Goal: Task Accomplishment & Management: Use online tool/utility

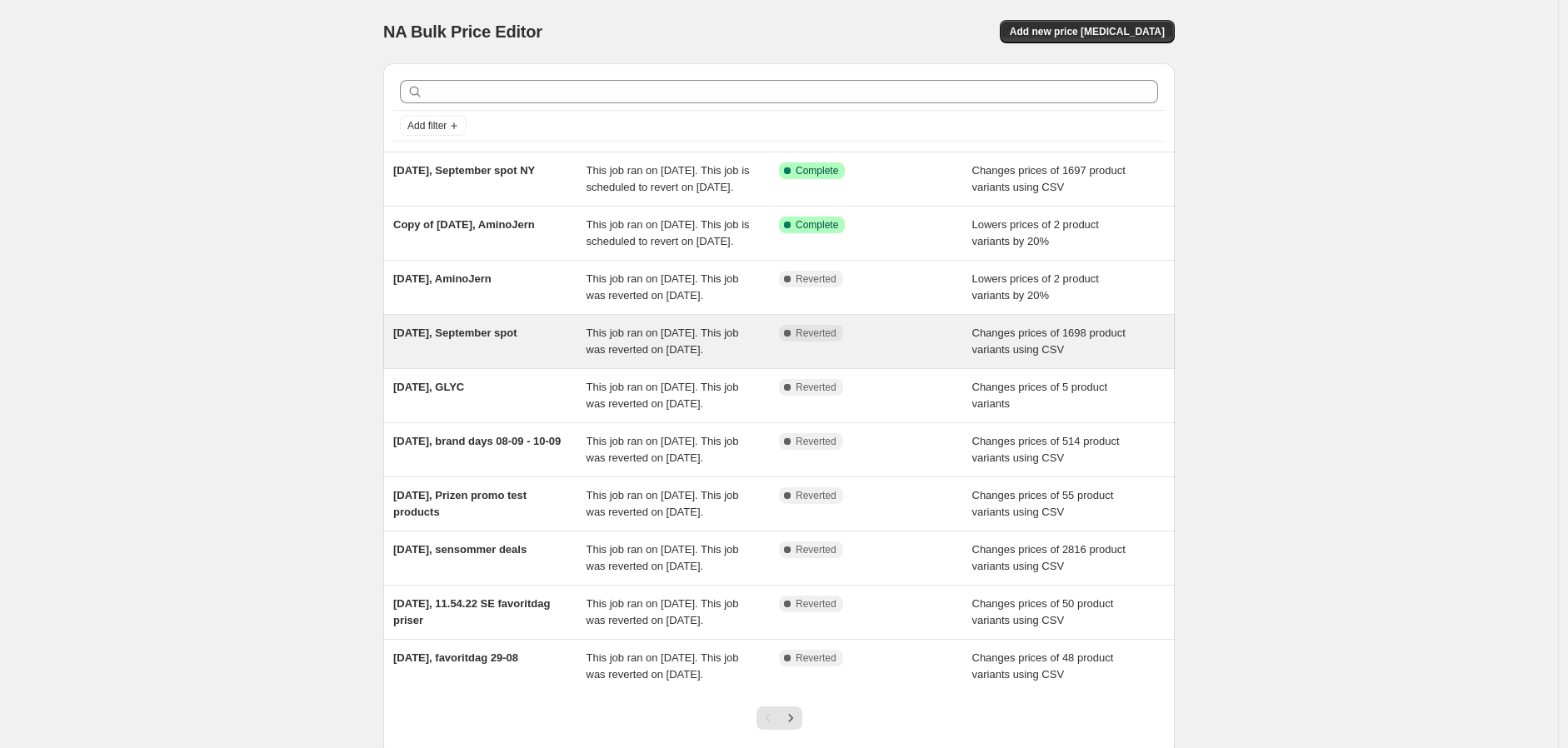
click at [485, 358] on div "[DATE], September spot" at bounding box center [489, 341] width 193 height 34
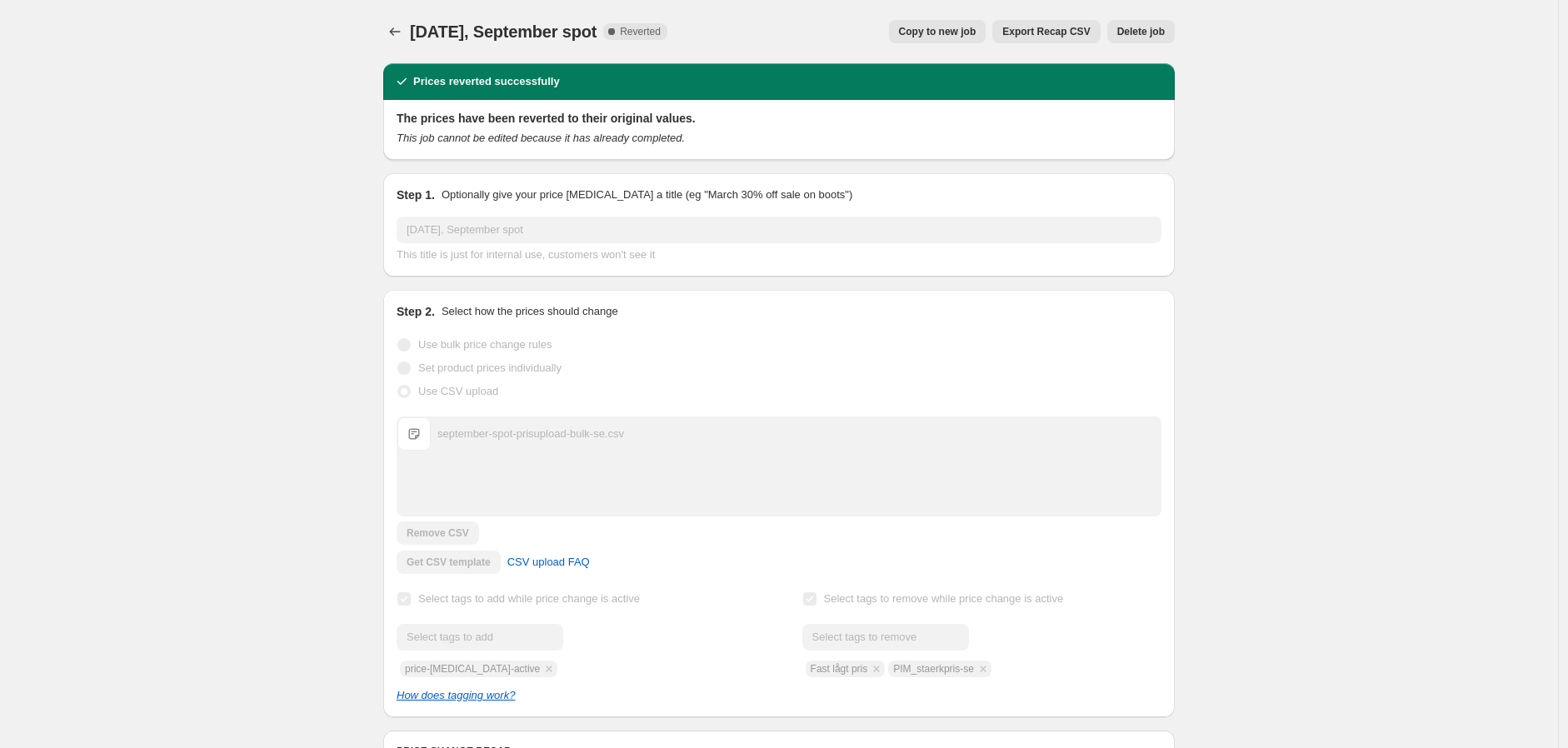
click at [1045, 33] on span "Export Recap CSV" at bounding box center [1045, 32] width 87 height 13
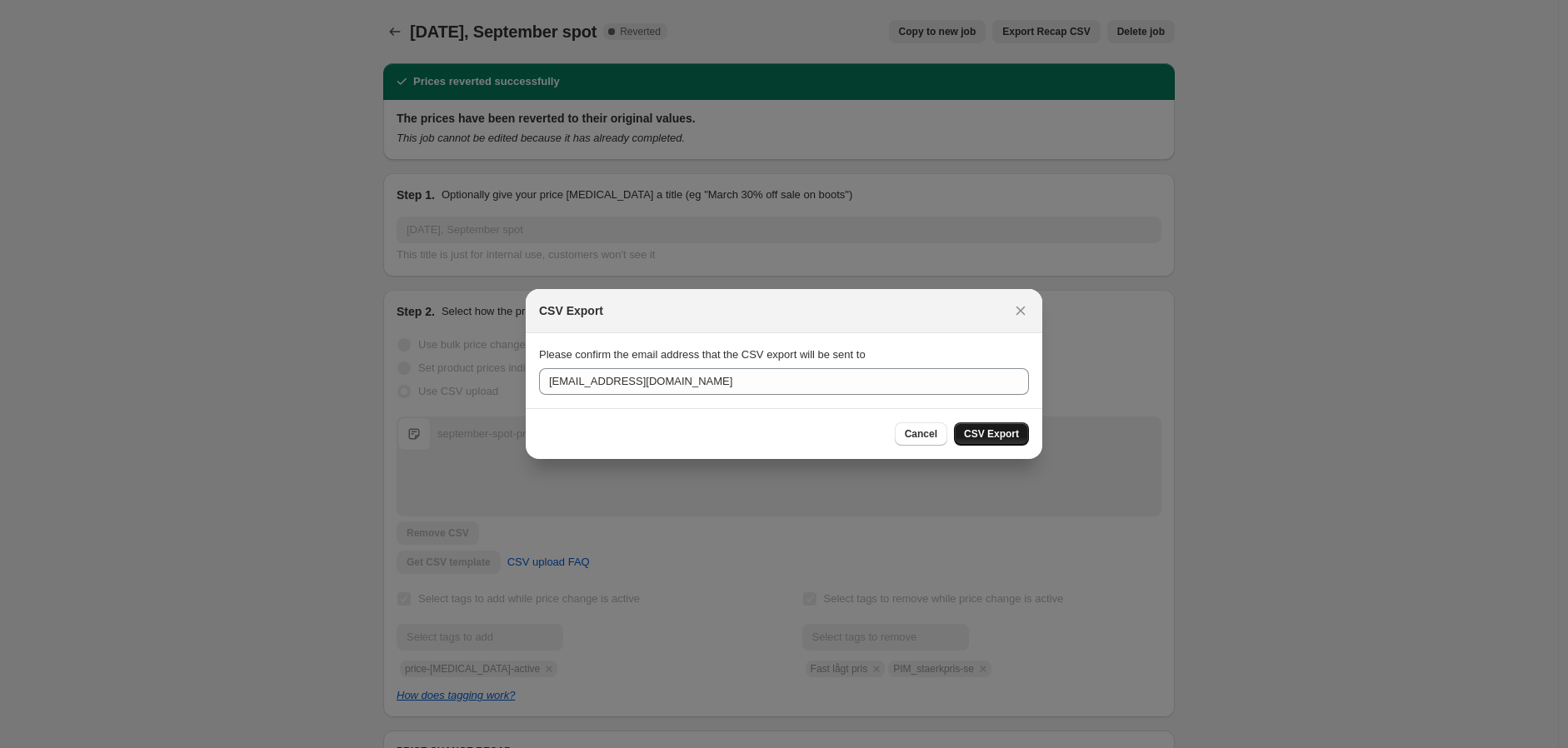
click at [1001, 434] on span "CSV Export" at bounding box center [991, 434] width 55 height 13
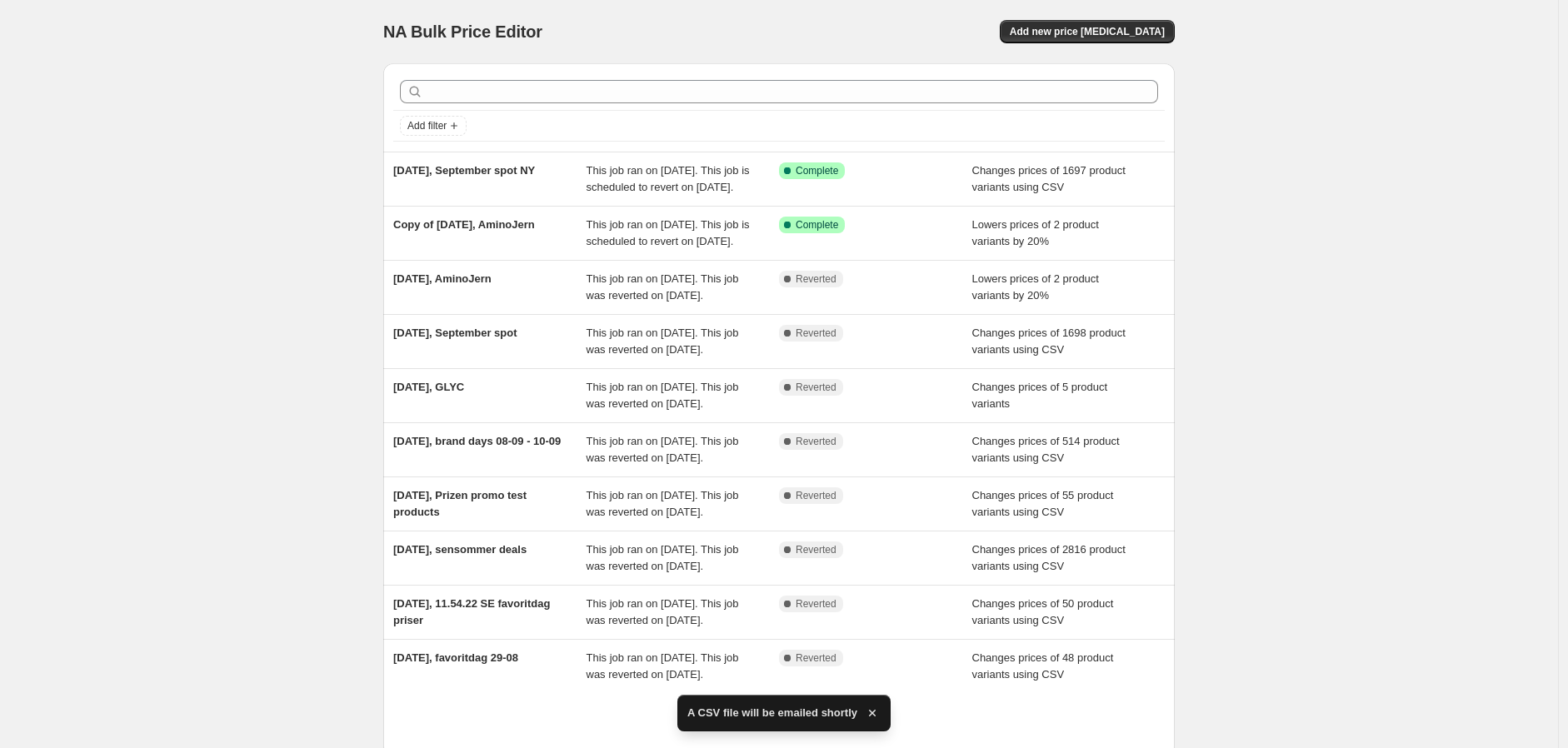
drag, startPoint x: 1360, startPoint y: 95, endPoint x: 1381, endPoint y: 12, distance: 85.6
click at [1360, 72] on div "NA Bulk Price Editor. This page is ready NA Bulk Price Editor Add new price [ME…" at bounding box center [779, 428] width 1558 height 857
click at [244, 223] on div "NA Bulk Price Editor. This page is ready NA Bulk Price Editor Add new price [ME…" at bounding box center [779, 428] width 1558 height 857
